Goal: Find specific page/section: Find specific page/section

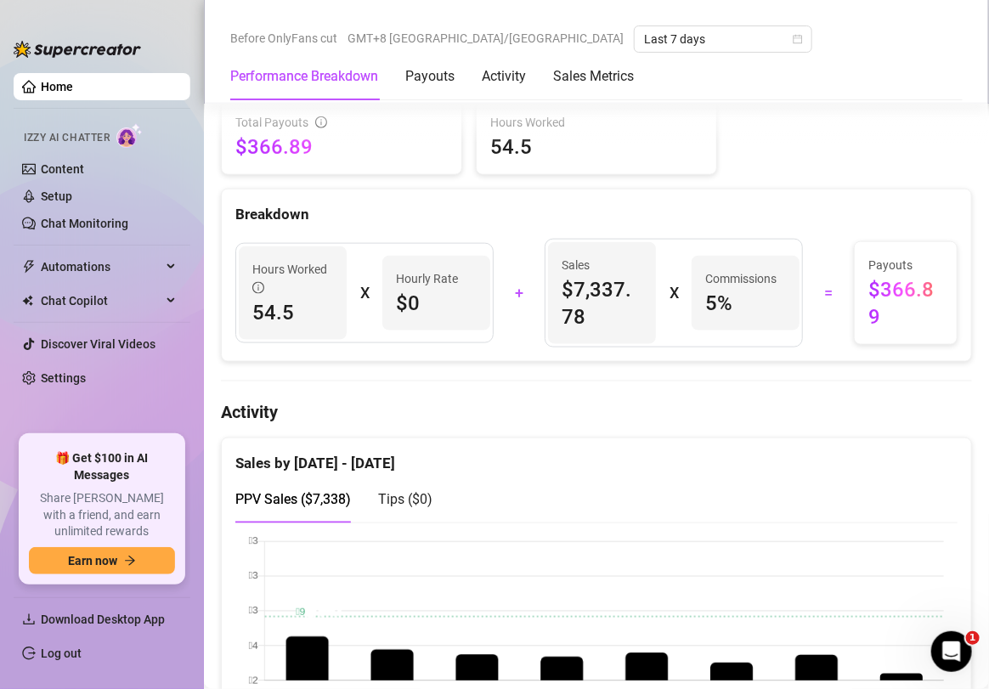
scroll to position [672, 0]
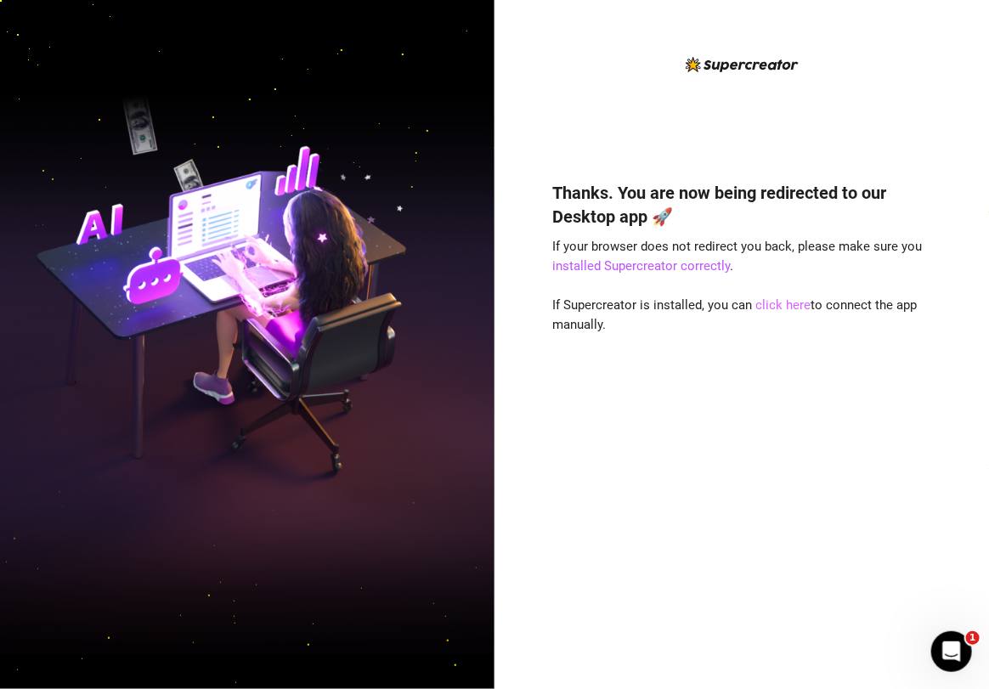
click at [778, 306] on link "click here" at bounding box center [782, 304] width 55 height 15
click at [825, 75] on div "Thanks. You are now being redirected to our Desktop app 🚀 If your browser does …" at bounding box center [741, 358] width 379 height 608
